Goal: Task Accomplishment & Management: Use online tool/utility

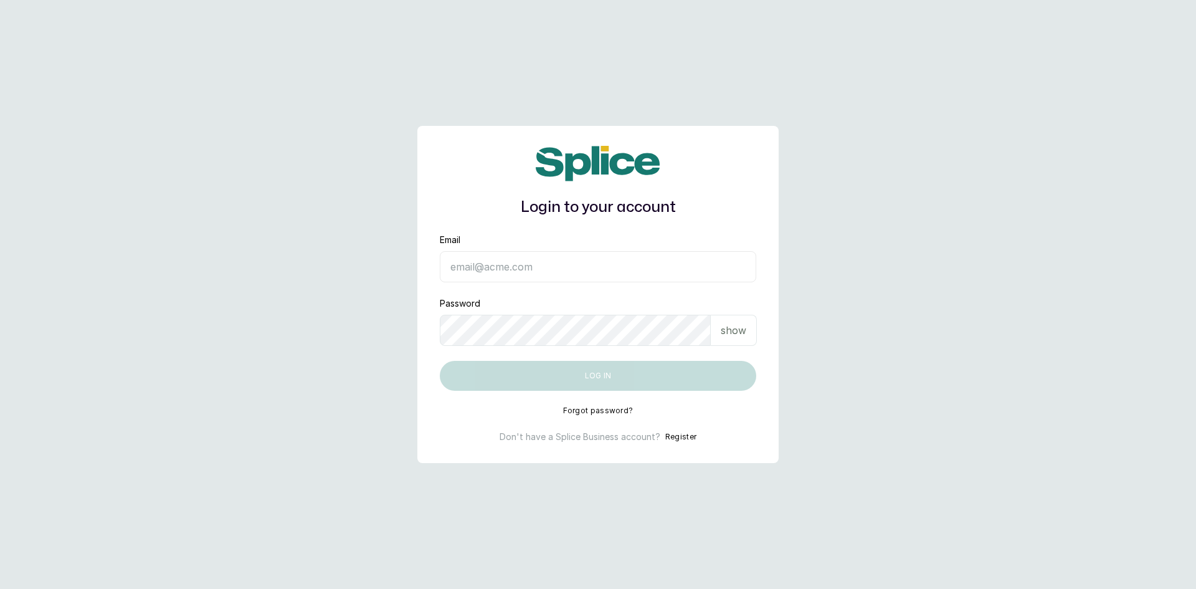
type input "[EMAIL_ADDRESS][DOMAIN_NAME]"
click at [735, 326] on p "show" at bounding box center [734, 330] width 26 height 15
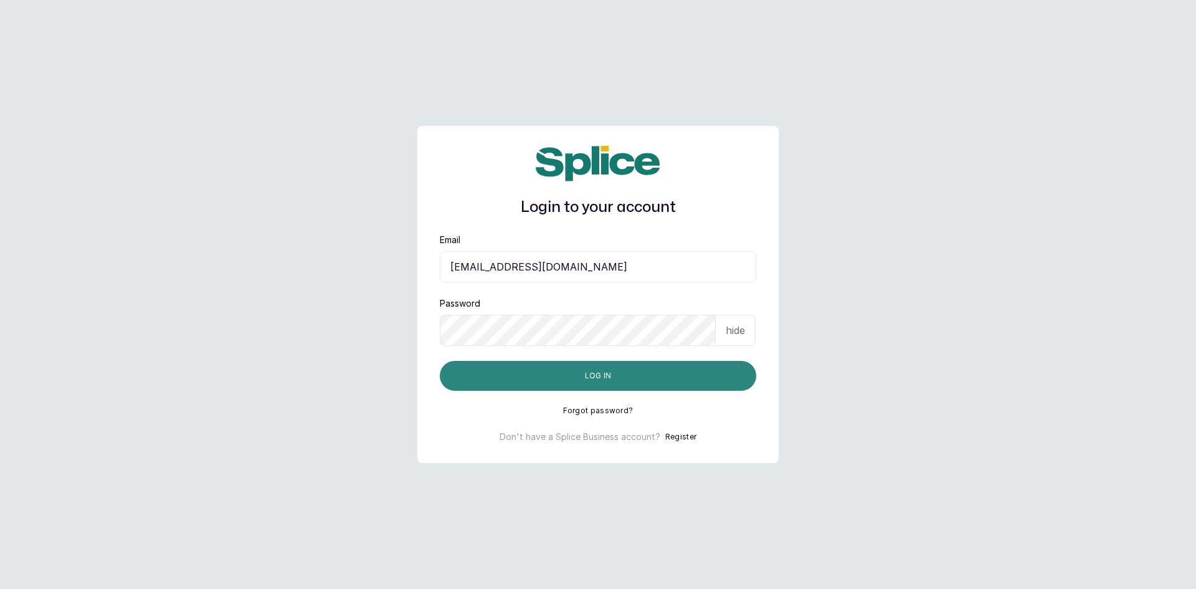
click at [627, 372] on button "Log in" at bounding box center [598, 376] width 316 height 30
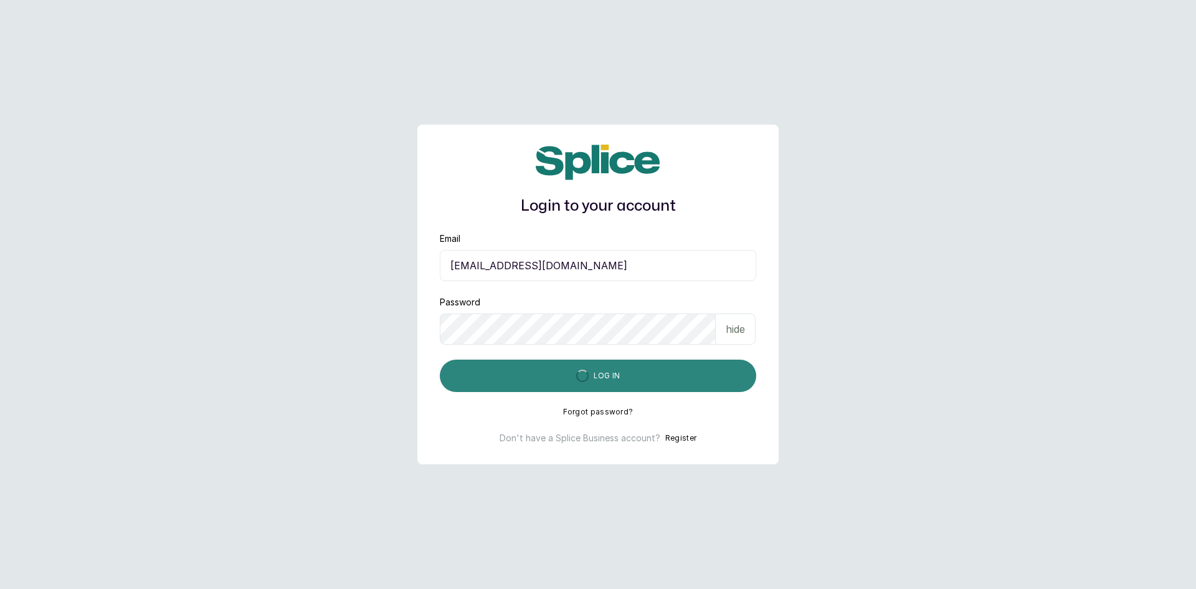
click at [627, 372] on button "Log in" at bounding box center [598, 375] width 316 height 32
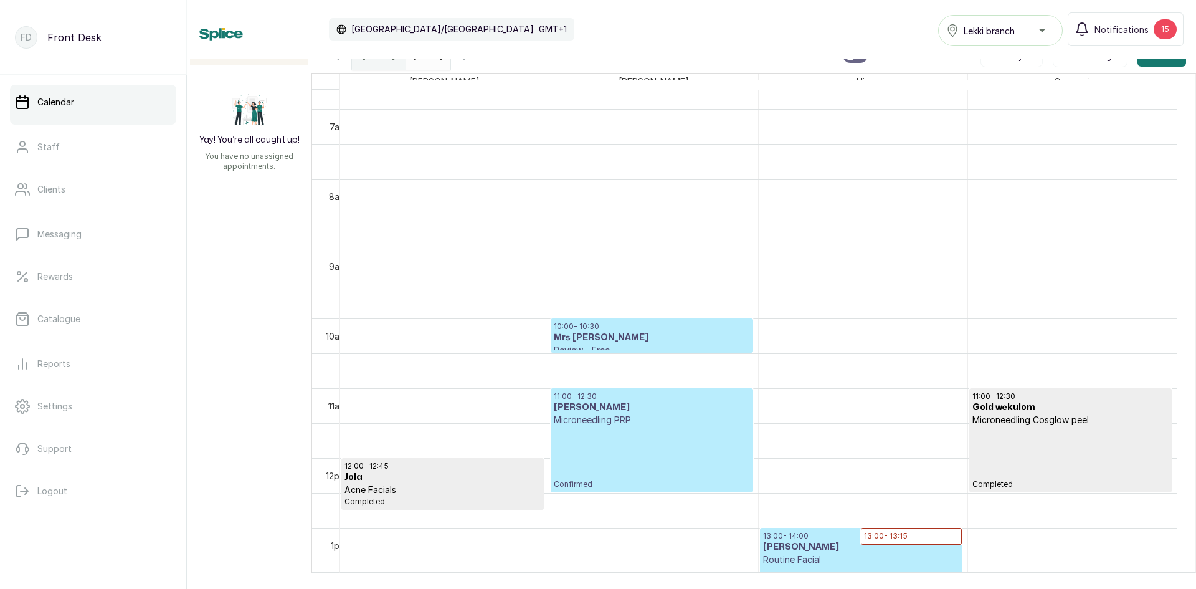
scroll to position [544, 0]
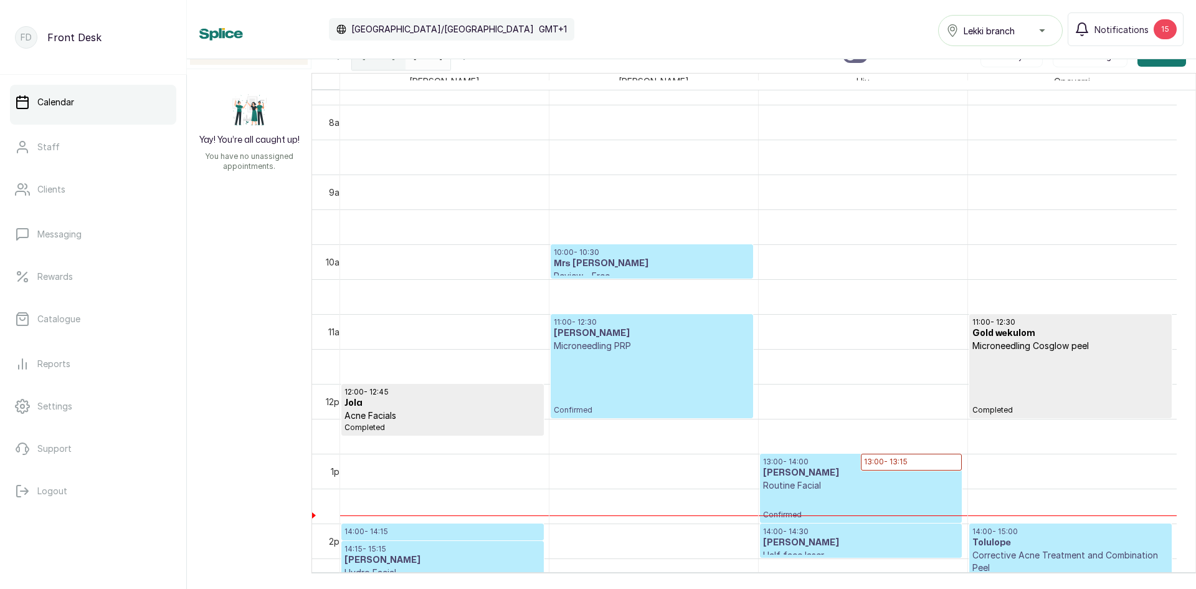
click at [606, 345] on p "Microneedling PRP" at bounding box center [652, 346] width 196 height 12
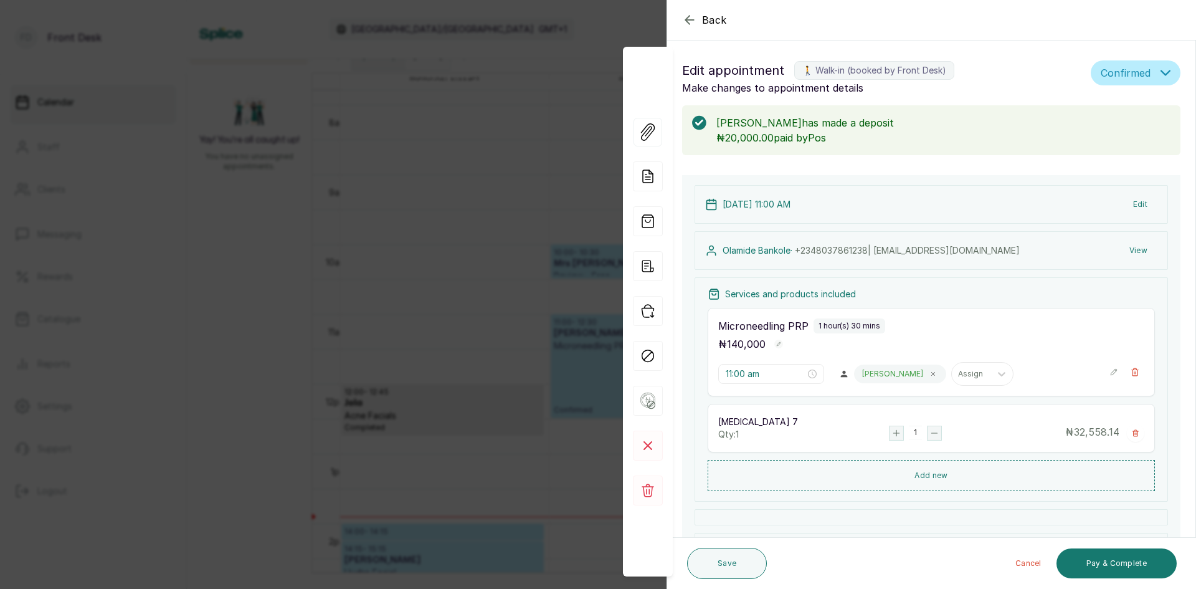
click at [190, 373] on div "Back Appointment Details Edit appointment 🚶 Walk-in (booked by Front Desk) Make…" at bounding box center [598, 294] width 1196 height 589
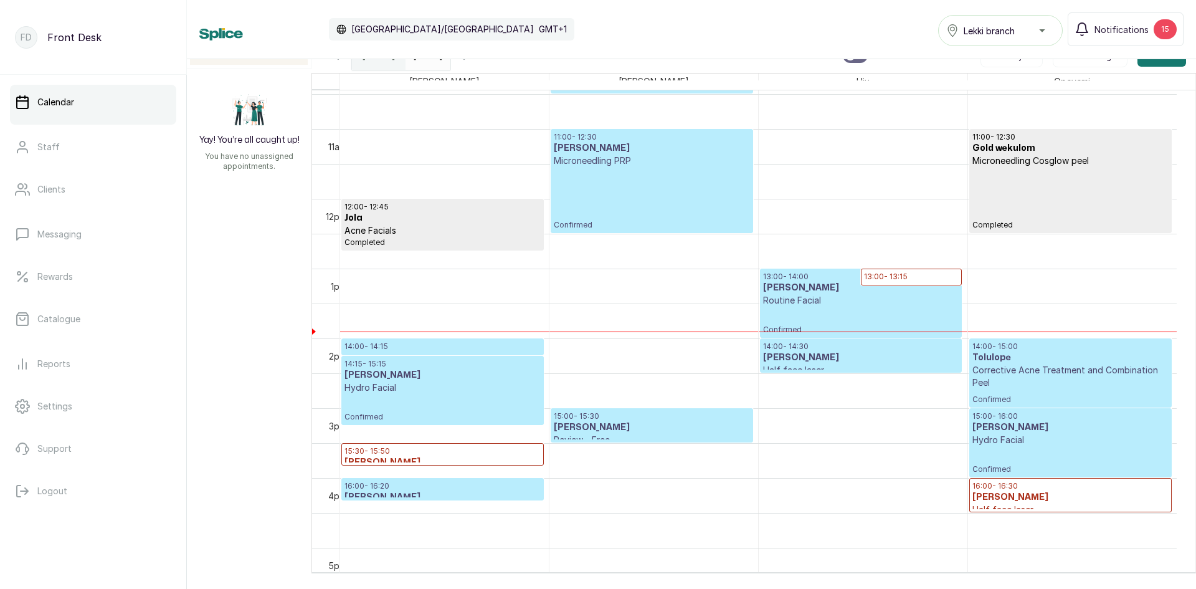
scroll to position [793, 0]
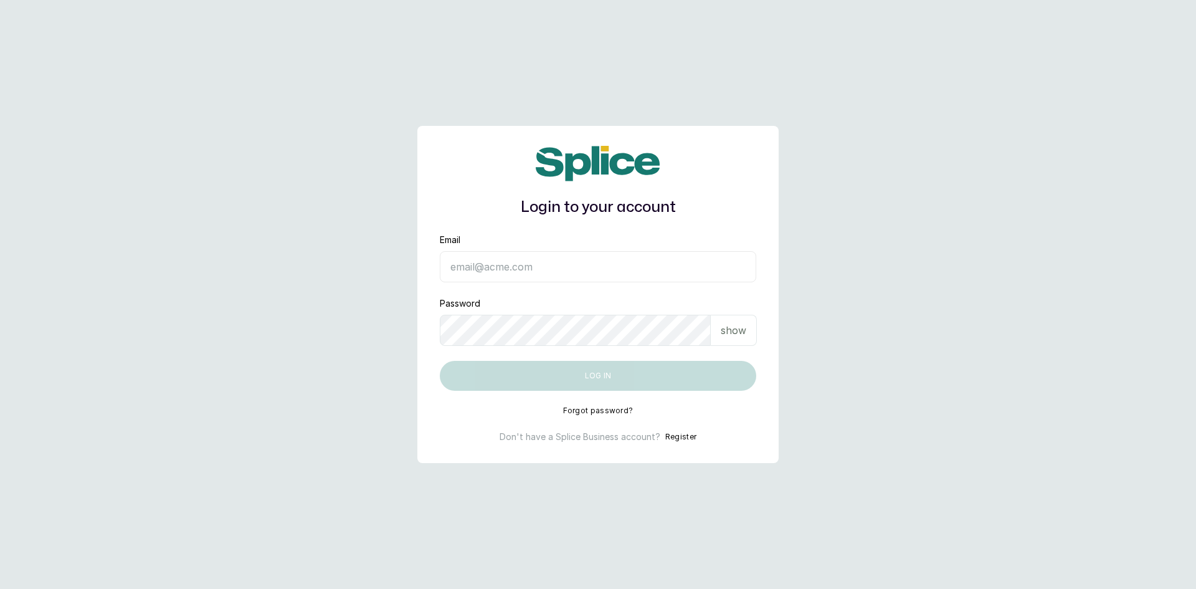
type input "[EMAIL_ADDRESS][DOMAIN_NAME]"
click at [725, 331] on p "show" at bounding box center [734, 330] width 26 height 15
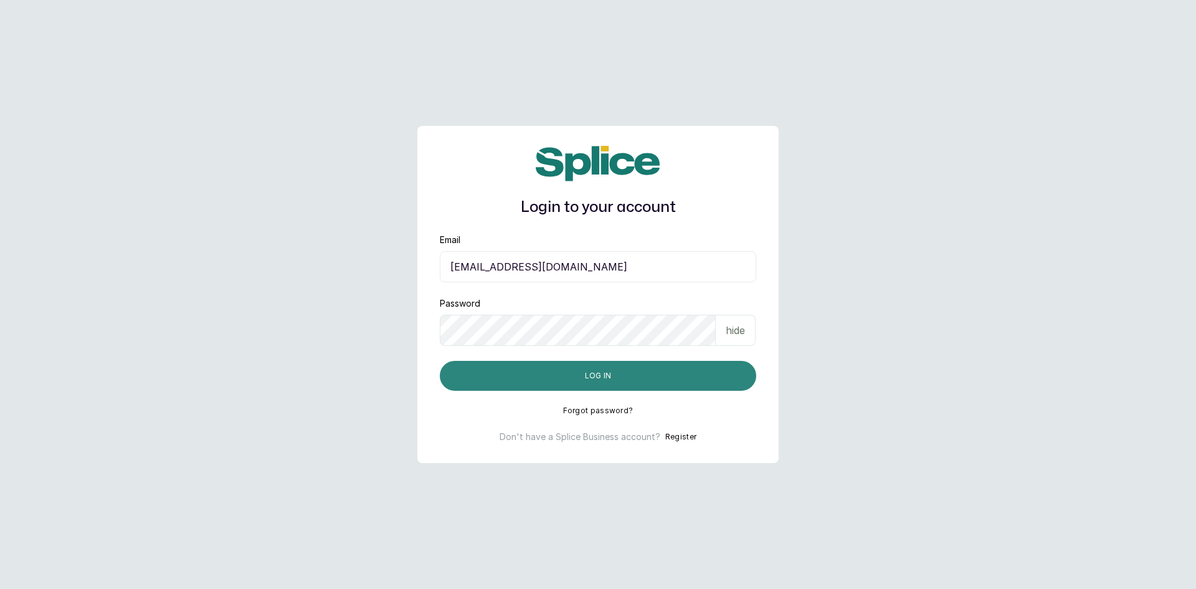
click at [551, 377] on button "Log in" at bounding box center [598, 376] width 316 height 30
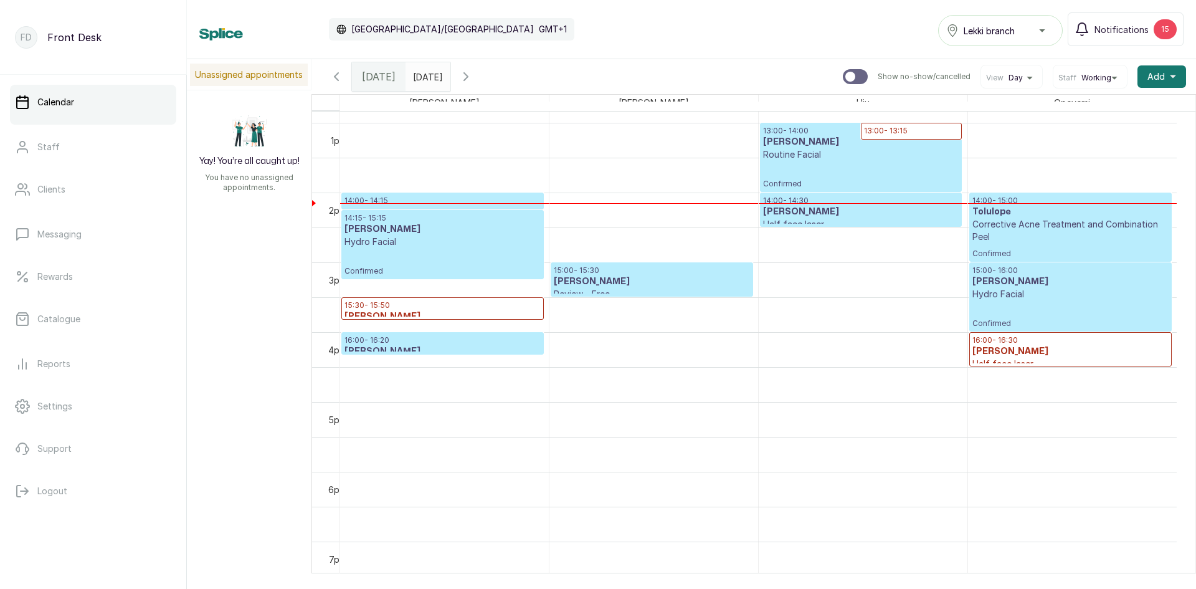
scroll to position [918, 0]
